Goal: Task Accomplishment & Management: Complete application form

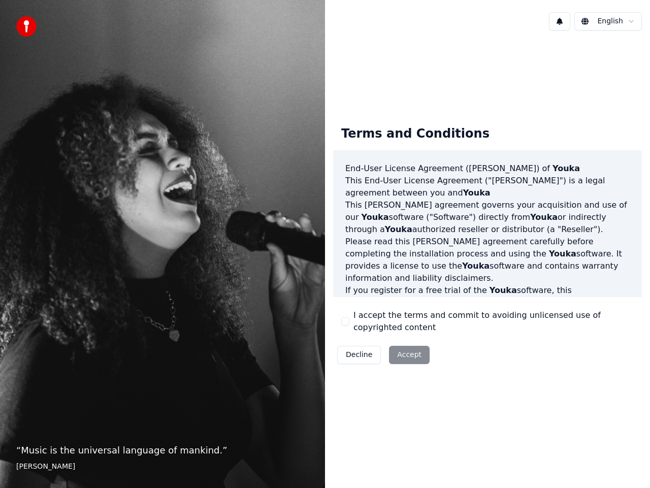
click at [626, 17] on html "“ Music is the universal language of mankind. ” [PERSON_NAME] English Terms and…" at bounding box center [325, 244] width 650 height 488
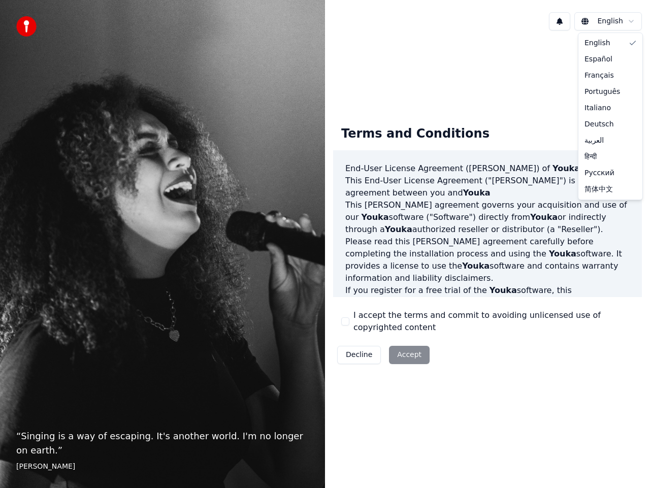
click at [511, 222] on html "“ Singing is a way of escaping. It's another world. I'm no longer on earth. ” […" at bounding box center [325, 244] width 650 height 488
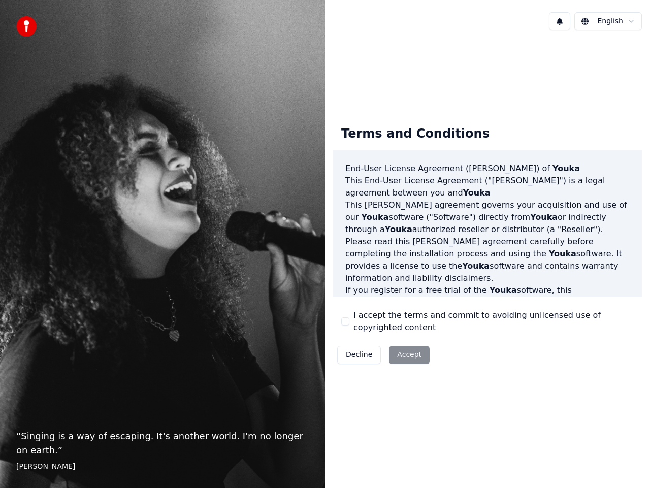
click at [413, 359] on div "Decline Accept" at bounding box center [383, 355] width 101 height 26
click at [411, 357] on div "Decline Accept" at bounding box center [383, 355] width 101 height 26
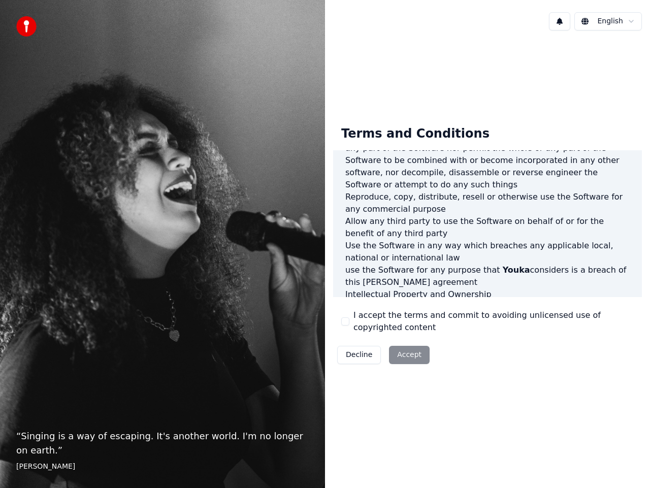
scroll to position [694, 0]
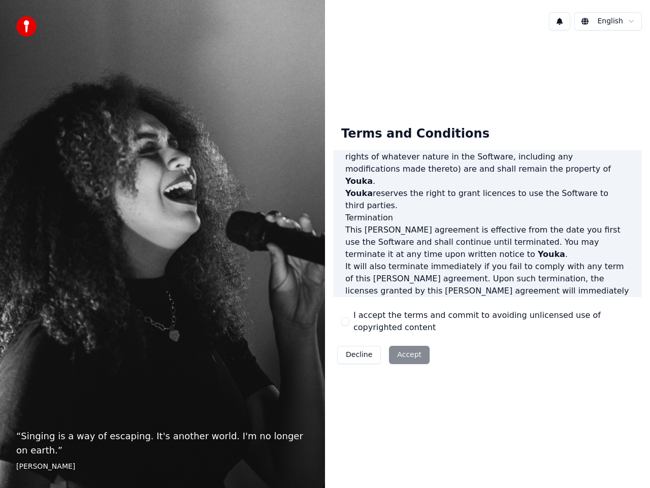
click at [348, 314] on div "I accept the terms and commit to avoiding unlicensed use of copyrighted content" at bounding box center [487, 321] width 292 height 24
click at [345, 317] on button "I accept the terms and commit to avoiding unlicensed use of copyrighted content" at bounding box center [345, 321] width 8 height 8
click at [407, 353] on button "Accept" at bounding box center [409, 355] width 41 height 18
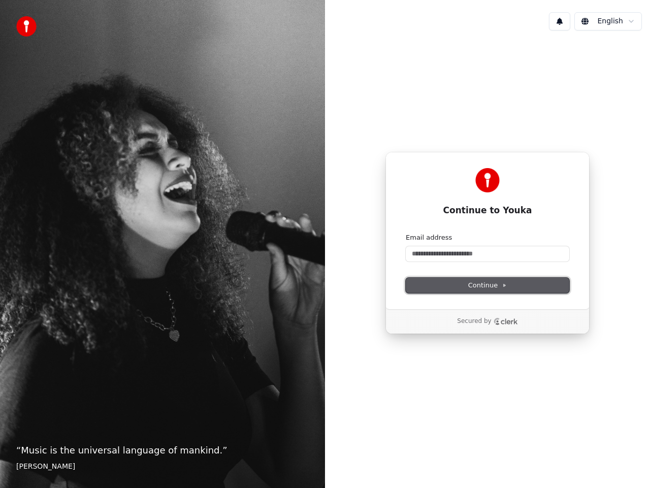
click at [505, 285] on icon at bounding box center [504, 285] width 5 height 5
click at [496, 319] on icon "Clerk logo" at bounding box center [497, 321] width 6 height 6
